Goal: Navigation & Orientation: Find specific page/section

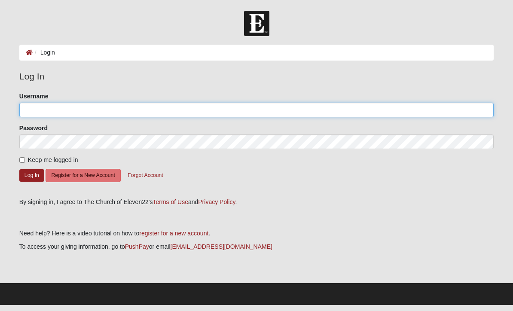
click at [112, 113] on input "Username" at bounding box center [256, 110] width 474 height 15
type input "missihowell"
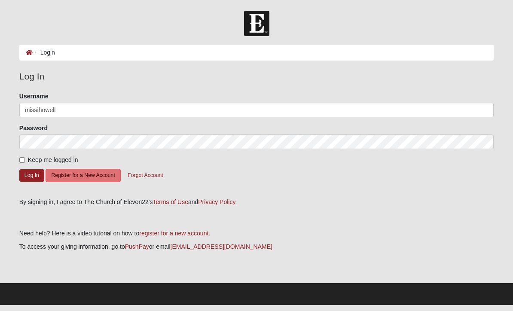
click at [31, 175] on button "Log In" at bounding box center [31, 175] width 25 height 12
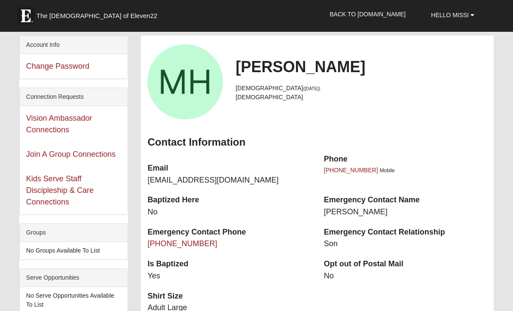
click at [449, 21] on link "Hello Missi" at bounding box center [452, 14] width 56 height 21
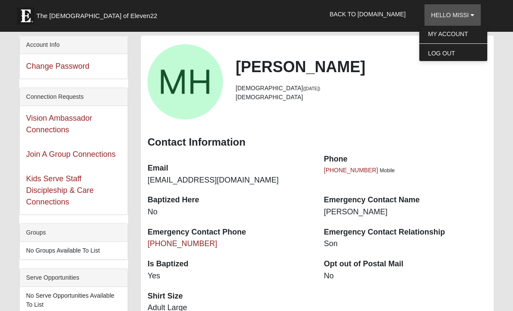
click at [422, 138] on h3 "Contact Information" at bounding box center [317, 142] width 340 height 12
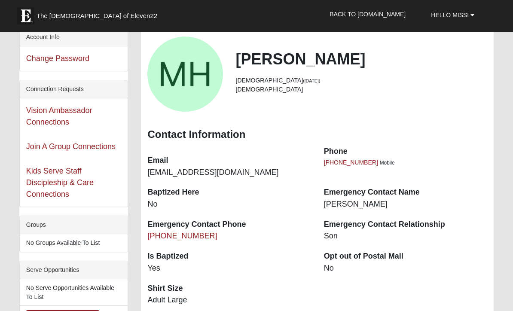
scroll to position [27, 0]
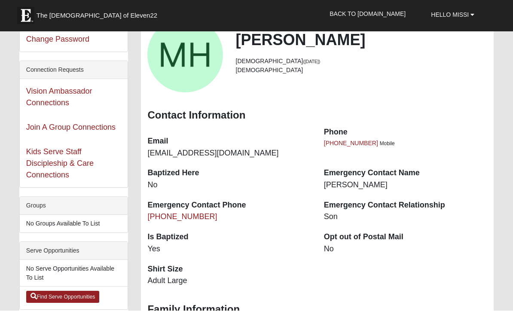
click at [389, 12] on link "Back to [DOMAIN_NAME]" at bounding box center [367, 13] width 89 height 21
